Goal: Find specific page/section: Find specific page/section

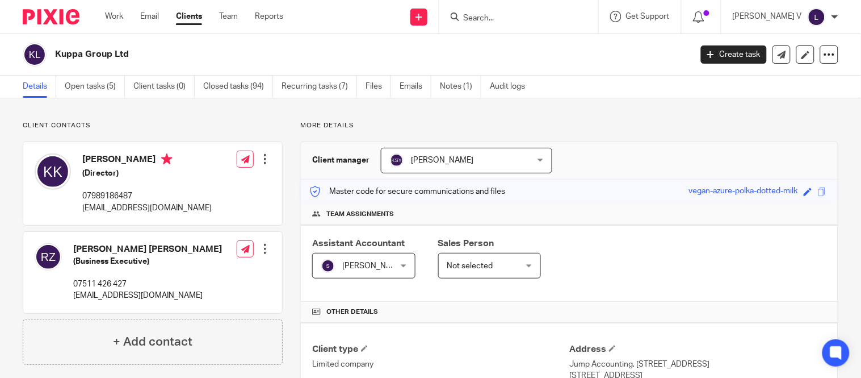
scroll to position [296, 0]
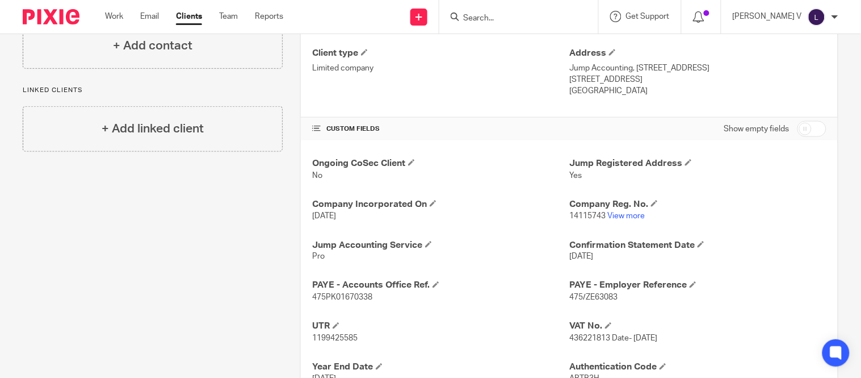
click at [510, 21] on input "Search" at bounding box center [513, 19] width 102 height 10
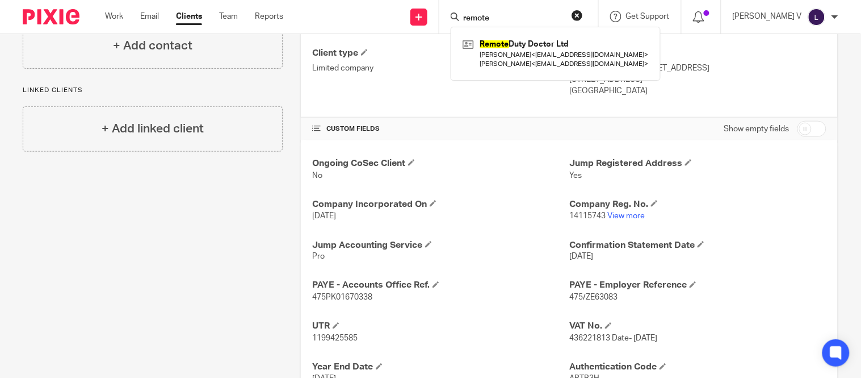
type input "remote"
click at [560, 72] on div "Remote Duty Doctor Ltd [PERSON_NAME] < [PERSON_NAME][EMAIL_ADDRESS][DOMAIN_NAME…" at bounding box center [556, 53] width 210 height 53
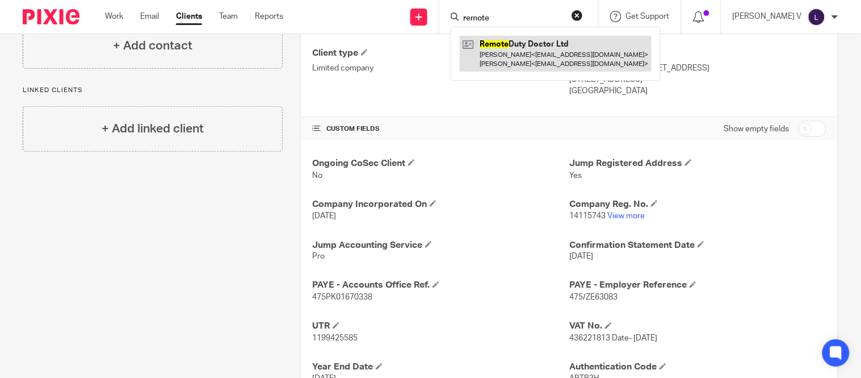
click at [560, 65] on link at bounding box center [556, 53] width 192 height 35
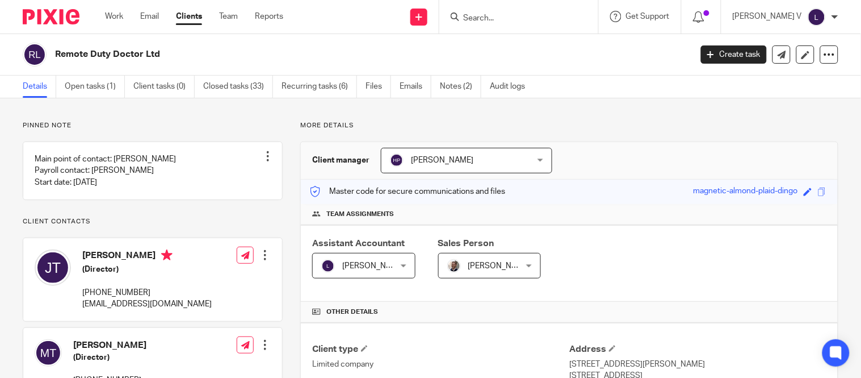
scroll to position [361, 0]
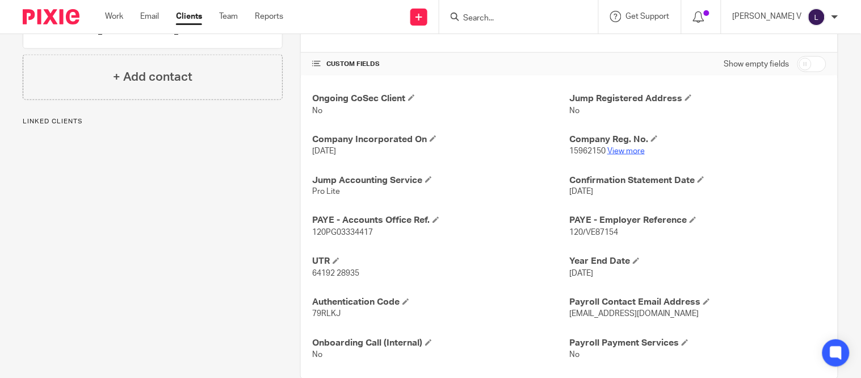
click at [618, 152] on link "View more" at bounding box center [626, 151] width 37 height 8
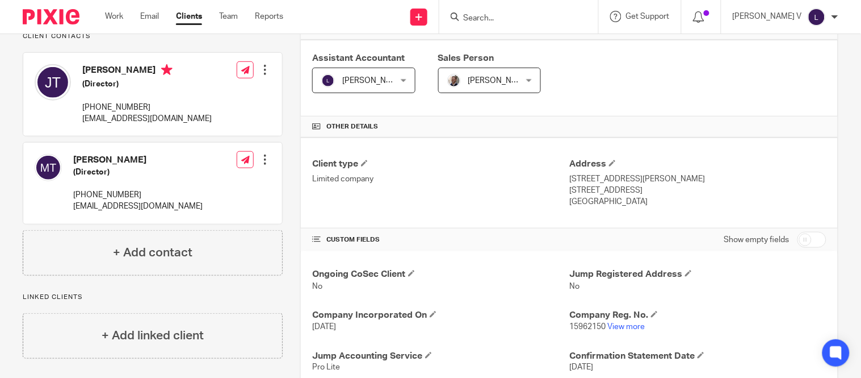
scroll to position [187, 0]
